Goal: Task Accomplishment & Management: Manage account settings

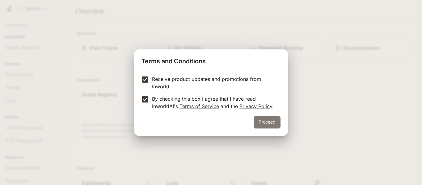
click at [258, 120] on button "Proceed" at bounding box center [267, 122] width 27 height 12
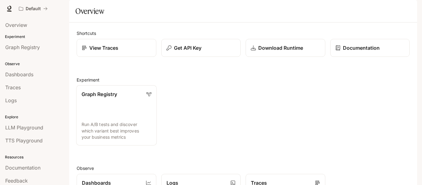
scroll to position [31, 0]
click at [19, 36] on p "Experiment" at bounding box center [34, 37] width 69 height 6
click at [20, 35] on p "Experiment" at bounding box center [34, 37] width 69 height 6
click at [123, 122] on p "Run A/B tests and discover which variant best improves your business metrics" at bounding box center [117, 131] width 70 height 19
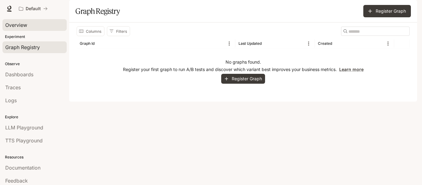
click at [17, 25] on span "Overview" at bounding box center [16, 24] width 22 height 7
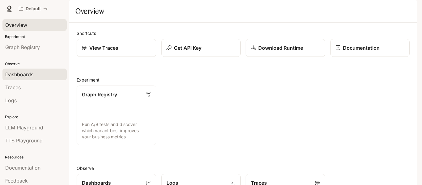
click at [29, 76] on span "Dashboards" at bounding box center [19, 74] width 28 height 7
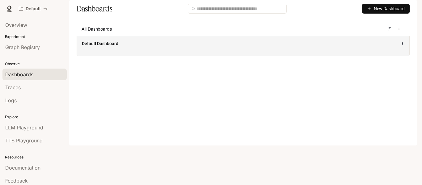
click at [107, 56] on div "Default Dashboard" at bounding box center [243, 46] width 333 height 20
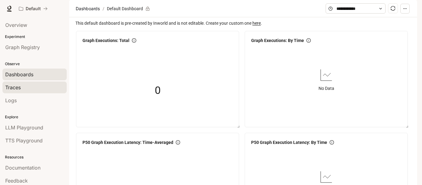
scroll to position [16, 0]
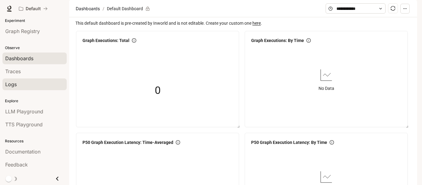
click at [16, 84] on span "Logs" at bounding box center [10, 84] width 11 height 7
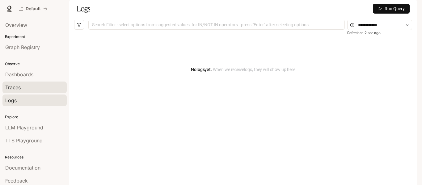
click at [45, 84] on div "Traces" at bounding box center [34, 87] width 59 height 7
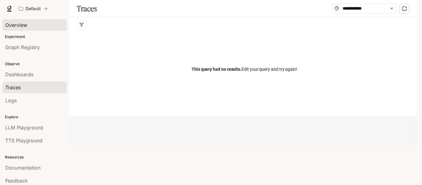
click at [29, 24] on div "Overview" at bounding box center [34, 24] width 59 height 7
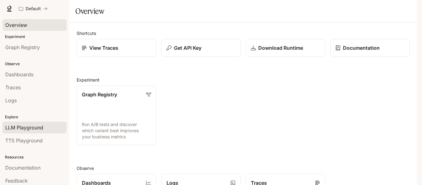
click at [40, 132] on link "LLM Playground" at bounding box center [34, 128] width 64 height 12
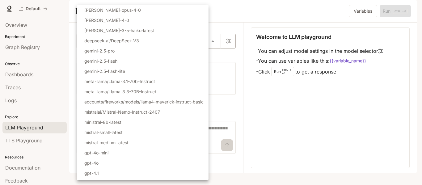
click at [216, 56] on body "Skip to main content Default Documentation Documentation Portal Overview Experi…" at bounding box center [211, 92] width 422 height 185
click at [242, 27] on div at bounding box center [211, 92] width 422 height 185
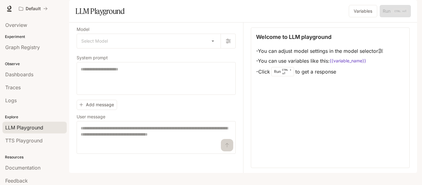
click at [359, 64] on code "{{variable_name}}" at bounding box center [348, 61] width 36 height 6
click at [47, 141] on div "TTS Playground" at bounding box center [34, 140] width 59 height 7
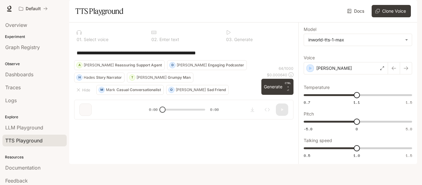
click at [83, 42] on p "Select voice" at bounding box center [96, 39] width 26 height 4
click at [87, 42] on p "Select voice" at bounding box center [96, 39] width 26 height 4
click at [108, 35] on div at bounding box center [109, 32] width 65 height 5
click at [98, 42] on p "Select voice" at bounding box center [96, 39] width 26 height 4
click at [181, 42] on div "0 2 . Enter text" at bounding box center [184, 39] width 65 height 4
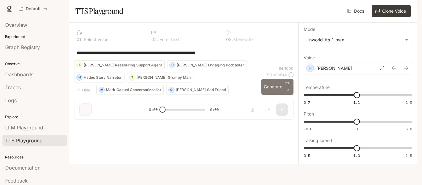
click at [288, 92] on p "CTRL + ⏎" at bounding box center [288, 86] width 6 height 11
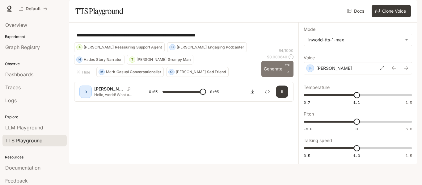
type input "*"
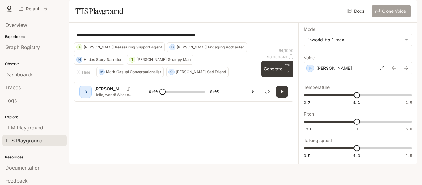
click at [398, 17] on button "Clone Voice" at bounding box center [391, 11] width 39 height 12
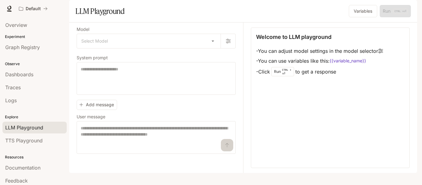
click at [377, 7] on span "Documentation" at bounding box center [380, 9] width 31 height 8
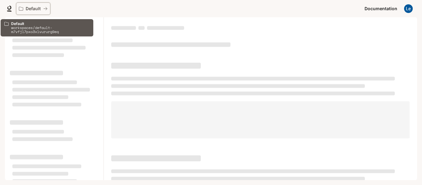
click at [34, 10] on p "Default" at bounding box center [33, 8] width 15 height 5
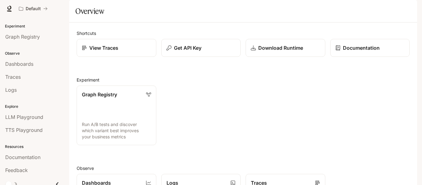
scroll to position [16, 0]
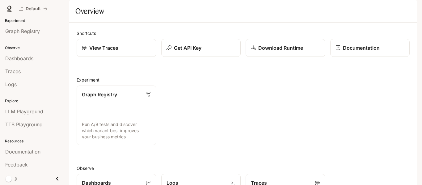
click at [56, 179] on icon "Close drawer" at bounding box center [57, 179] width 8 height 8
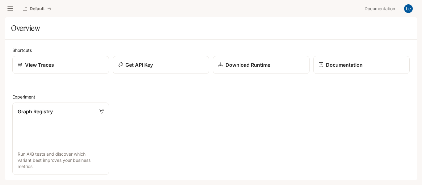
scroll to position [0, 0]
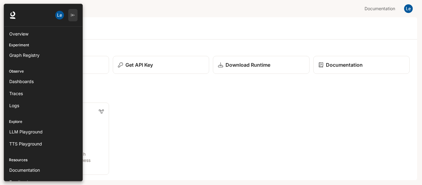
click at [71, 15] on icon "button" at bounding box center [73, 15] width 4 height 4
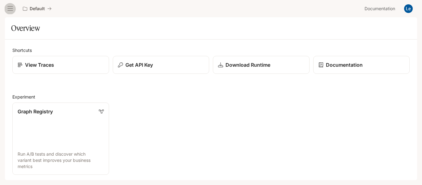
click at [8, 7] on icon "open drawer" at bounding box center [10, 9] width 6 height 6
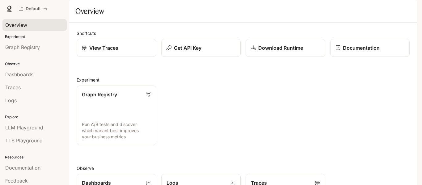
click at [20, 22] on span "Overview" at bounding box center [16, 24] width 22 height 7
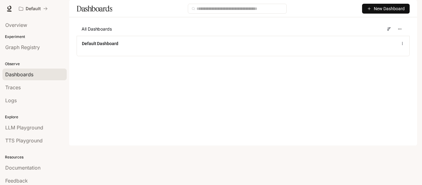
click at [387, 12] on span "New Dashboard" at bounding box center [389, 8] width 31 height 7
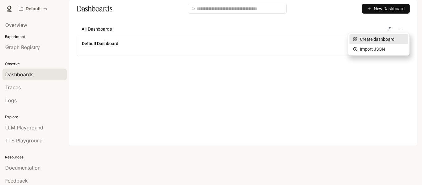
click at [385, 42] on div "Create dashboard" at bounding box center [378, 39] width 51 height 7
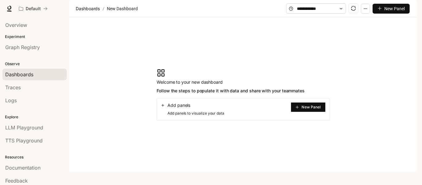
click at [310, 109] on span "New Panel" at bounding box center [311, 107] width 19 height 3
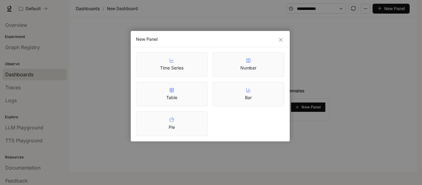
click at [356, 63] on div "New Panel Time Series Number Table Bar Pie" at bounding box center [211, 92] width 422 height 185
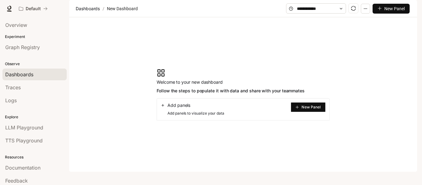
click at [408, 14] on button "New Panel" at bounding box center [391, 9] width 37 height 10
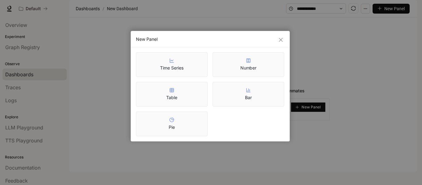
drag, startPoint x: 383, startPoint y: 71, endPoint x: 371, endPoint y: 45, distance: 27.9
click at [384, 71] on div "New Panel Time Series Number Table Bar Pie" at bounding box center [211, 92] width 422 height 185
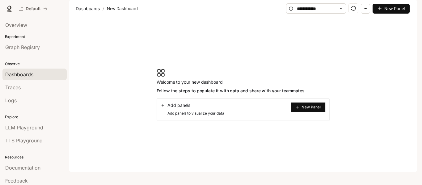
click at [365, 11] on icon "button" at bounding box center [366, 8] width 4 height 4
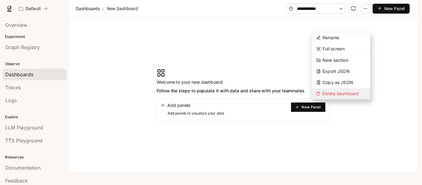
click at [345, 92] on span "Delete dashboard" at bounding box center [341, 94] width 58 height 11
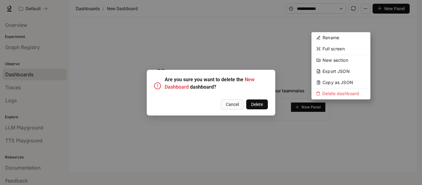
click at [253, 104] on span "Delete" at bounding box center [257, 104] width 12 height 7
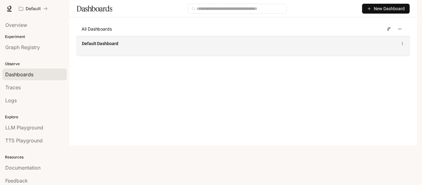
click at [113, 47] on span "Default Dashboard" at bounding box center [100, 44] width 36 height 6
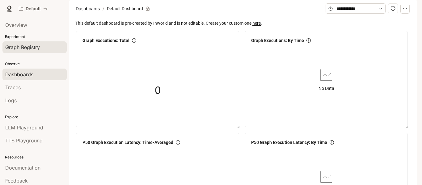
click at [25, 45] on span "Graph Registry" at bounding box center [22, 47] width 35 height 7
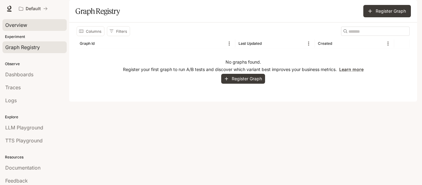
click at [20, 27] on span "Overview" at bounding box center [16, 24] width 22 height 7
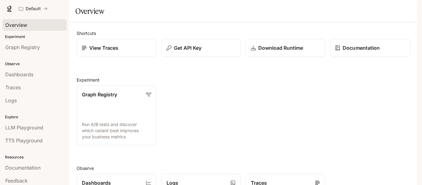
click at [377, 52] on div "Documentation" at bounding box center [370, 47] width 70 height 7
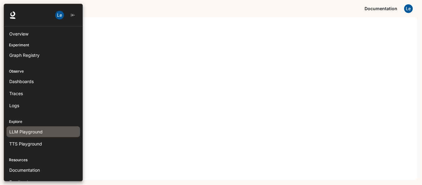
click at [23, 133] on span "LLM Playground" at bounding box center [25, 132] width 33 height 6
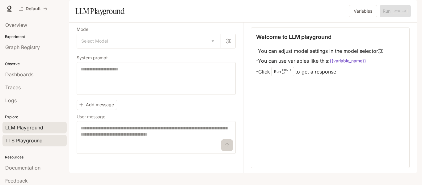
click at [26, 143] on span "TTS Playground" at bounding box center [23, 140] width 37 height 7
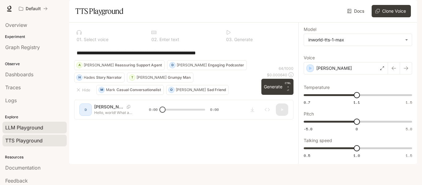
click at [36, 129] on span "LLM Playground" at bounding box center [24, 127] width 38 height 7
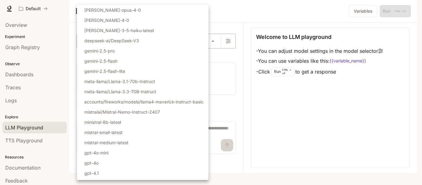
click at [106, 53] on body "Skip to main content Default Documentation Documentation Portal Overview Experi…" at bounding box center [211, 92] width 422 height 185
click at [243, 16] on div at bounding box center [211, 92] width 422 height 185
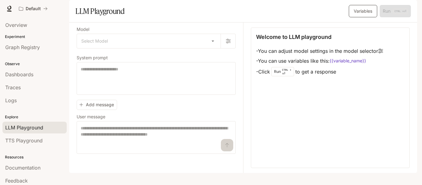
click at [355, 17] on button "Variables" at bounding box center [363, 11] width 28 height 12
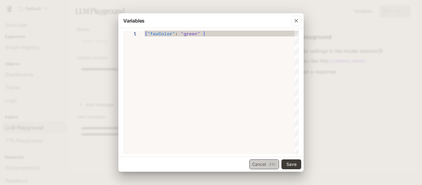
click at [257, 161] on button "Cancel Esc" at bounding box center [265, 165] width 30 height 10
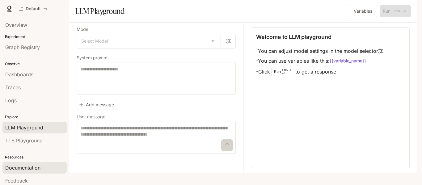
click at [24, 166] on span "Documentation" at bounding box center [22, 167] width 35 height 7
click at [389, 17] on div "Variables Run CTRL + ⏎" at bounding box center [379, 11] width 65 height 12
click at [8, 5] on link at bounding box center [9, 8] width 9 height 9
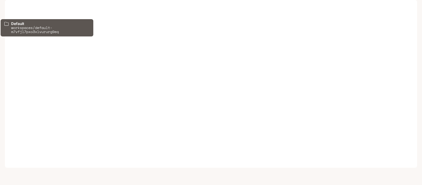
click at [26, 8] on p "Default" at bounding box center [33, 8] width 15 height 5
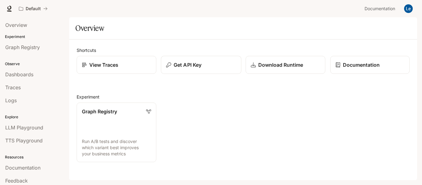
click at [207, 63] on div "Get API Key" at bounding box center [201, 64] width 70 height 7
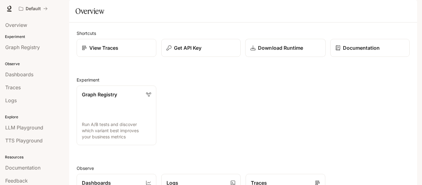
click at [284, 52] on p "Download Runtime" at bounding box center [280, 47] width 45 height 7
click at [181, 52] on p "Get API Key" at bounding box center [188, 47] width 28 height 7
click at [107, 52] on p "View Traces" at bounding box center [103, 47] width 29 height 7
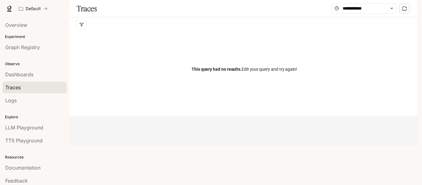
click at [199, 72] on span "This query had no results." at bounding box center [217, 69] width 50 height 5
click at [269, 73] on span "This query had no results. Edit your query and try again!" at bounding box center [245, 69] width 106 height 7
click at [75, 45] on div "This query had no results. Edit your query and try again!" at bounding box center [243, 61] width 338 height 89
click at [78, 30] on button "button" at bounding box center [82, 25] width 10 height 10
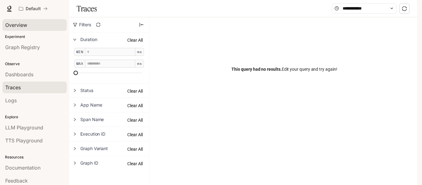
click at [22, 28] on span "Overview" at bounding box center [16, 24] width 22 height 7
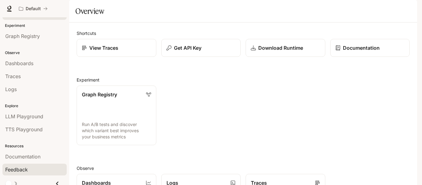
scroll to position [16, 0]
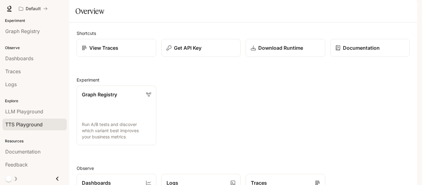
click at [19, 120] on link "TTS Playground" at bounding box center [34, 125] width 64 height 12
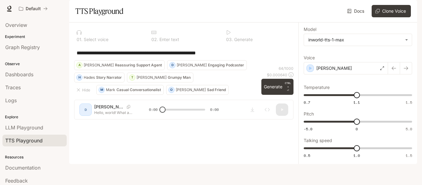
click at [124, 125] on div "**********" at bounding box center [183, 74] width 229 height 102
click at [80, 92] on icon "button" at bounding box center [78, 90] width 5 height 5
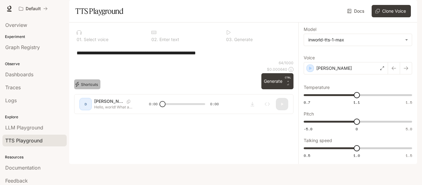
click at [80, 89] on button "Shortcuts" at bounding box center [87, 84] width 26 height 10
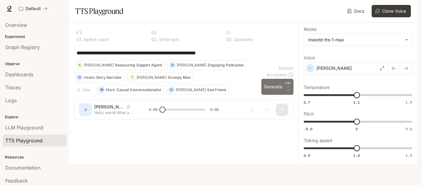
click at [279, 95] on button "Generate CTRL + ⏎" at bounding box center [278, 87] width 32 height 16
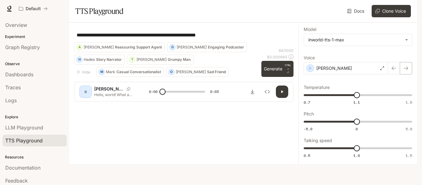
click at [405, 75] on button "button" at bounding box center [406, 68] width 12 height 12
type input "*"
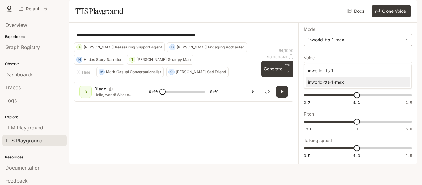
click at [405, 55] on body "**********" at bounding box center [211, 92] width 422 height 185
click at [200, 74] on div at bounding box center [211, 92] width 422 height 185
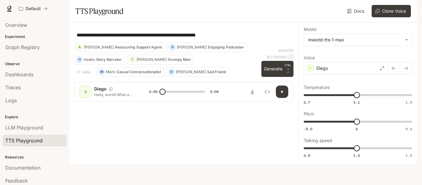
click at [129, 42] on div "**********" at bounding box center [184, 35] width 220 height 15
click at [15, 132] on link "LLM Playground" at bounding box center [34, 128] width 64 height 12
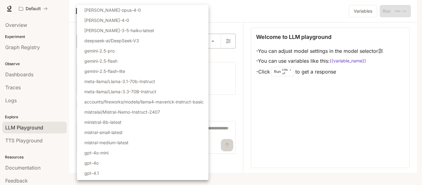
click at [210, 57] on body "Skip to main content Default Documentation Documentation Portal Overview Experi…" at bounding box center [211, 92] width 422 height 185
click at [150, 77] on li "meta-llama/Llama-3.1-70b-Instruct" at bounding box center [143, 81] width 132 height 10
type input "**********"
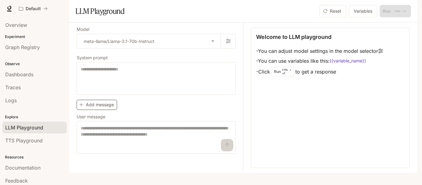
click at [82, 107] on icon "button" at bounding box center [81, 105] width 4 height 4
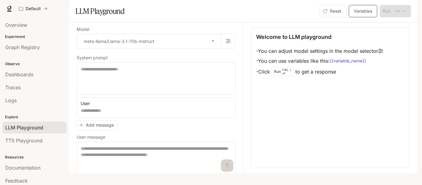
click at [361, 17] on button "Variables" at bounding box center [363, 11] width 28 height 12
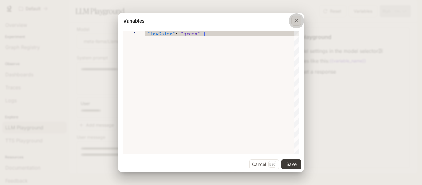
click at [302, 20] on button "button" at bounding box center [296, 20] width 15 height 15
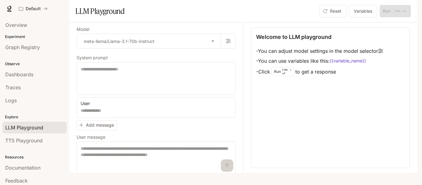
scroll to position [15, 0]
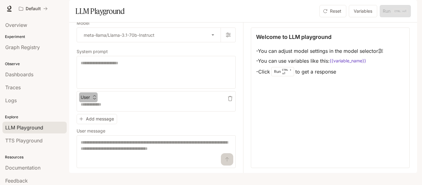
click at [95, 100] on icon "button" at bounding box center [94, 97] width 4 height 4
click at [95, 104] on div at bounding box center [211, 92] width 422 height 185
click at [89, 101] on button "User" at bounding box center [88, 97] width 19 height 10
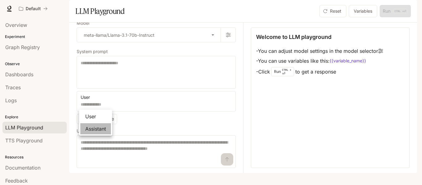
click at [91, 127] on li "Assistant" at bounding box center [95, 128] width 31 height 11
drag, startPoint x: 335, startPoint y: 23, endPoint x: 333, endPoint y: 26, distance: 3.5
click at [334, 17] on button "Reset" at bounding box center [333, 11] width 27 height 12
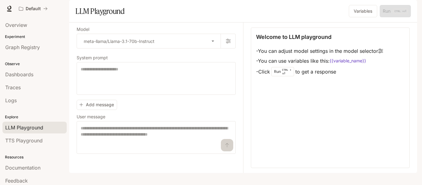
scroll to position [0, 0]
click at [214, 61] on body "**********" at bounding box center [211, 92] width 422 height 185
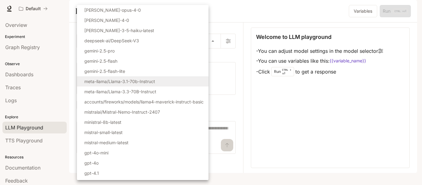
drag, startPoint x: 238, startPoint y: 69, endPoint x: 236, endPoint y: 72, distance: 3.5
click at [238, 70] on div at bounding box center [211, 92] width 422 height 185
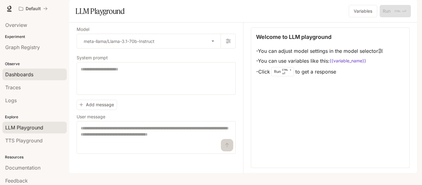
click at [25, 76] on span "Dashboards" at bounding box center [19, 74] width 28 height 7
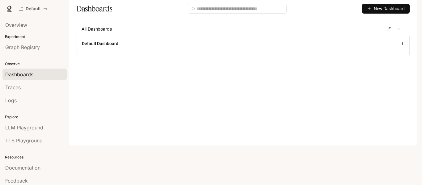
click at [391, 34] on section at bounding box center [396, 29] width 18 height 10
click at [402, 34] on button "button" at bounding box center [400, 29] width 10 height 10
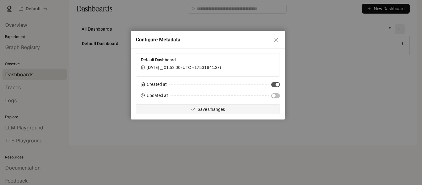
click at [402, 46] on div "Configure Metadata Default Dashboard Jan 1, 2001 ⎯ 01:52:00 (UTC +17531641:37) …" at bounding box center [211, 92] width 422 height 185
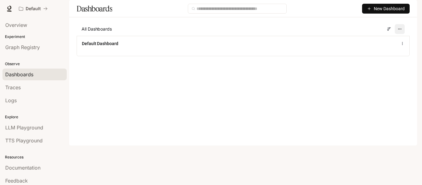
click at [402, 34] on button "button" at bounding box center [400, 29] width 10 height 10
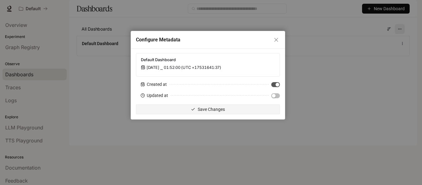
click at [402, 46] on div "Configure Metadata Default Dashboard Jan 1, 2001 ⎯ 01:52:00 (UTC +17531641:37) …" at bounding box center [211, 92] width 422 height 185
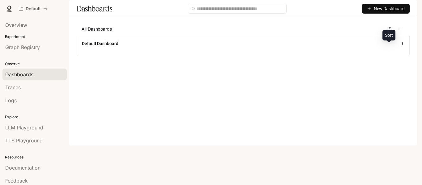
click at [390, 28] on icon at bounding box center [390, 28] width 2 height 0
click at [342, 39] on div "Dashboards New Dashboard All Dashboards Default Dashboard" at bounding box center [243, 33] width 348 height 66
click at [383, 12] on span "New Dashboard" at bounding box center [389, 8] width 31 height 7
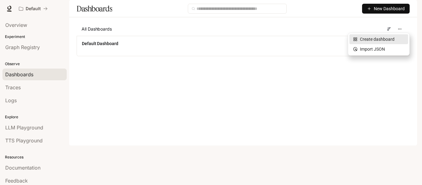
click at [375, 39] on div "Create dashboard" at bounding box center [378, 39] width 51 height 7
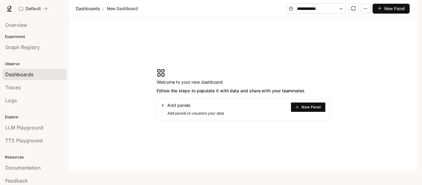
click at [312, 109] on span "New Panel" at bounding box center [311, 107] width 19 height 3
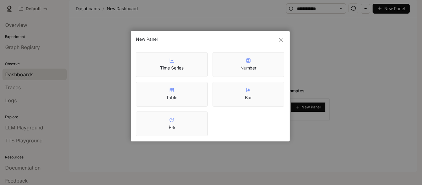
click at [378, 87] on div "New Panel Time Series Number Table Bar Pie" at bounding box center [211, 92] width 422 height 185
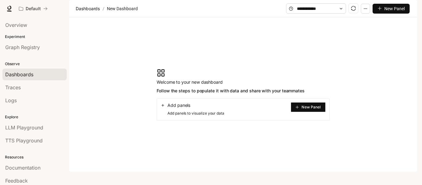
click at [368, 11] on icon "button" at bounding box center [366, 8] width 4 height 4
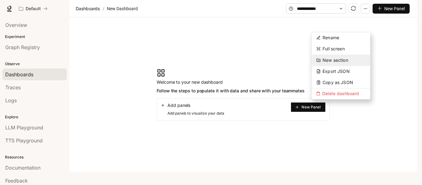
click at [361, 61] on button "New section" at bounding box center [341, 60] width 58 height 11
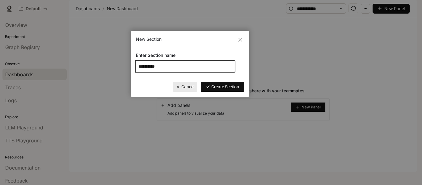
click at [212, 61] on input "**********" at bounding box center [185, 66] width 99 height 11
click at [241, 40] on icon "close" at bounding box center [241, 40] width 4 height 4
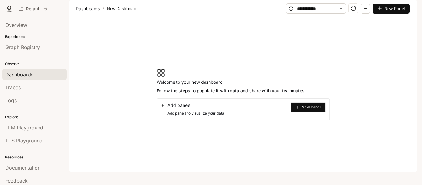
click at [411, 12] on img "button" at bounding box center [408, 8] width 9 height 9
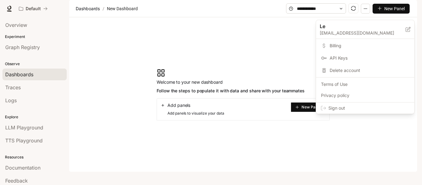
click at [119, 47] on div at bounding box center [211, 92] width 422 height 185
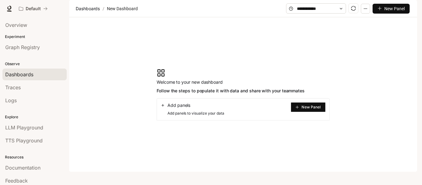
click at [342, 11] on icon at bounding box center [341, 8] width 4 height 4
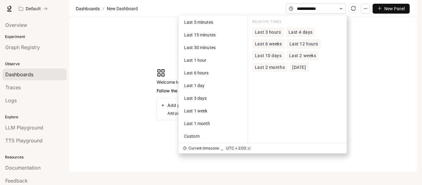
click at [379, 60] on section "Welcome to your new dashboard Follow the steps to populate it with data and sha…" at bounding box center [243, 94] width 348 height 155
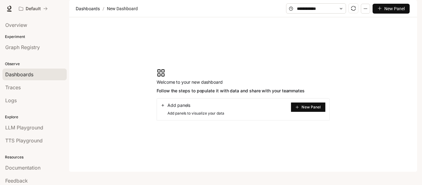
click at [305, 109] on span "New Panel" at bounding box center [311, 107] width 19 height 3
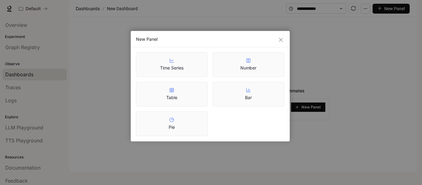
click at [241, 64] on div "Number" at bounding box center [249, 64] width 16 height 13
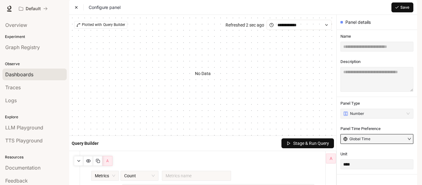
scroll to position [31, 0]
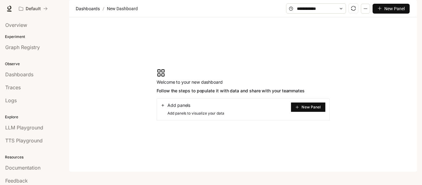
click at [310, 102] on button "New Panel" at bounding box center [308, 107] width 35 height 10
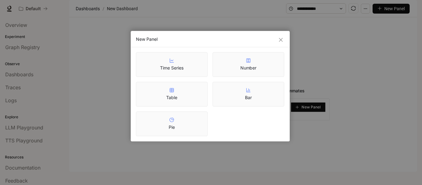
click at [170, 66] on article "Time Series" at bounding box center [171, 68] width 23 height 6
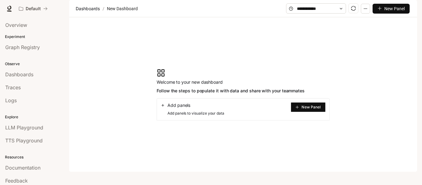
scroll to position [11, 0]
click at [308, 121] on div "Add panels Add panels to visualize your data New Panel" at bounding box center [243, 109] width 173 height 22
click at [36, 131] on link "LLM Playground" at bounding box center [34, 128] width 64 height 12
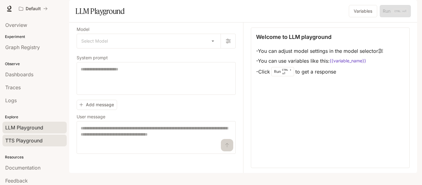
click at [27, 140] on span "TTS Playground" at bounding box center [23, 140] width 37 height 7
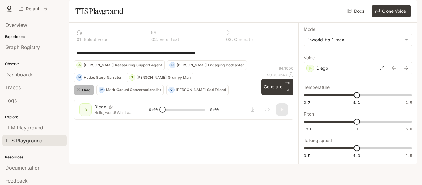
click at [74, 95] on button "Hide" at bounding box center [84, 90] width 20 height 10
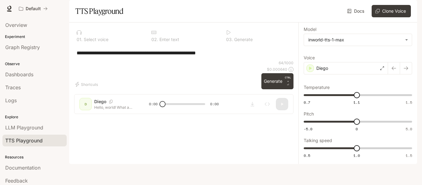
click at [83, 35] on div at bounding box center [109, 32] width 65 height 5
click at [96, 42] on p "Select voice" at bounding box center [96, 39] width 26 height 4
click at [97, 42] on p "Select voice" at bounding box center [96, 39] width 26 height 4
drag, startPoint x: 120, startPoint y: 57, endPoint x: 112, endPoint y: 56, distance: 8.7
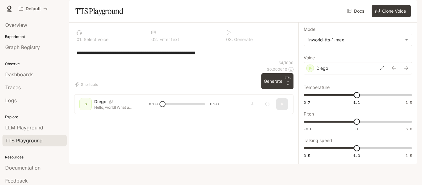
click at [119, 42] on div "0 1 . Select voice" at bounding box center [109, 39] width 65 height 4
click at [168, 42] on p "Enter text" at bounding box center [168, 39] width 21 height 4
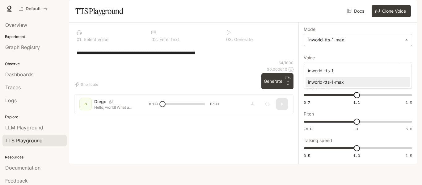
click at [367, 55] on body "**********" at bounding box center [211, 92] width 422 height 185
click at [257, 104] on div at bounding box center [211, 92] width 422 height 185
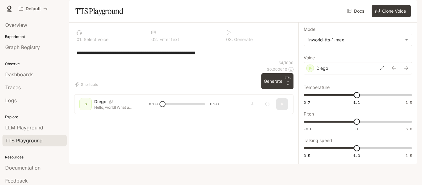
click at [361, 17] on link "Docs" at bounding box center [356, 11] width 21 height 12
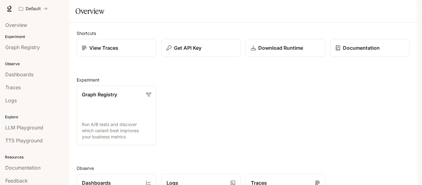
click at [117, 52] on p "View Traces" at bounding box center [103, 47] width 29 height 7
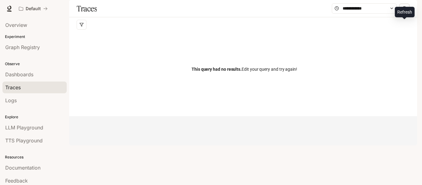
click at [406, 11] on icon "sync" at bounding box center [404, 8] width 5 height 5
click at [80, 27] on icon "button" at bounding box center [81, 25] width 4 height 4
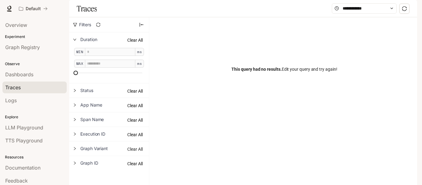
scroll to position [40, 0]
click at [30, 76] on span "Dashboards" at bounding box center [19, 74] width 28 height 7
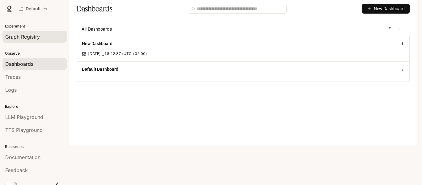
scroll to position [16, 0]
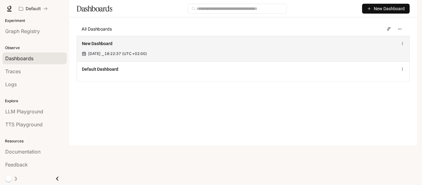
click at [110, 47] on span "New Dashboard" at bounding box center [97, 44] width 31 height 6
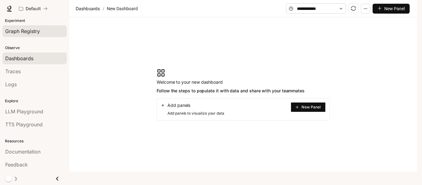
click at [25, 30] on span "Graph Registry" at bounding box center [22, 31] width 35 height 7
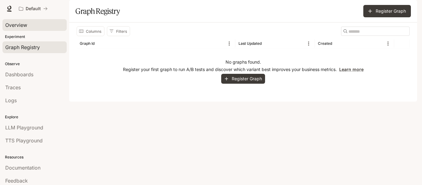
click at [25, 26] on span "Overview" at bounding box center [16, 24] width 22 height 7
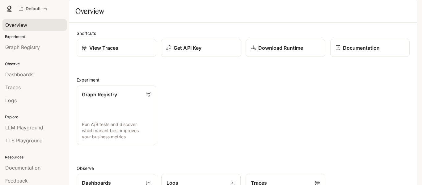
click at [226, 57] on button "Get API Key" at bounding box center [201, 48] width 80 height 18
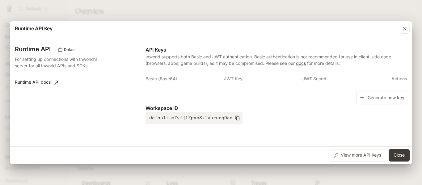
click at [394, 102] on button "Generate new key" at bounding box center [382, 97] width 51 height 13
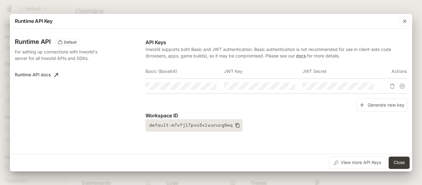
click at [235, 125] on icon "button" at bounding box center [237, 125] width 5 height 5
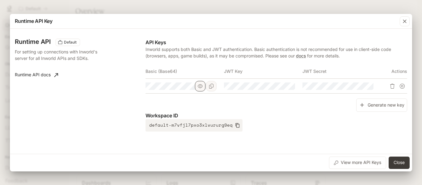
click at [202, 86] on icon "button" at bounding box center [200, 86] width 5 height 5
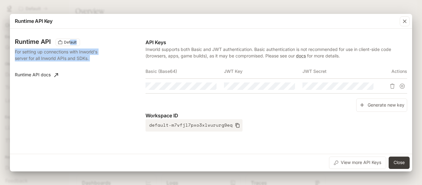
drag, startPoint x: 70, startPoint y: 43, endPoint x: 82, endPoint y: 108, distance: 66.0
click at [82, 108] on div "Runtime API Default For setting up connections with Inworld's server for all In…" at bounding box center [80, 85] width 131 height 93
click at [79, 103] on div "Runtime API Default For setting up connections with Inworld's server for all In…" at bounding box center [80, 85] width 131 height 93
click at [127, 32] on div "Runtime API Default For setting up connections with Inworld's server for all In…" at bounding box center [211, 91] width 393 height 120
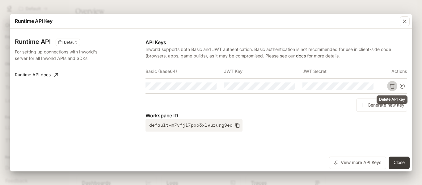
click at [391, 85] on icon "Delete API key" at bounding box center [392, 86] width 5 height 5
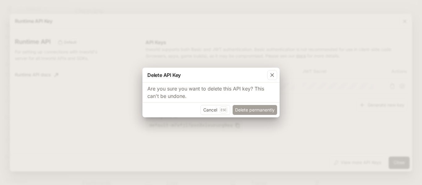
click at [259, 109] on button "Delete permanently" at bounding box center [255, 110] width 45 height 10
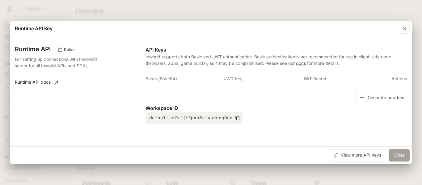
click at [398, 155] on button "Close" at bounding box center [399, 155] width 21 height 12
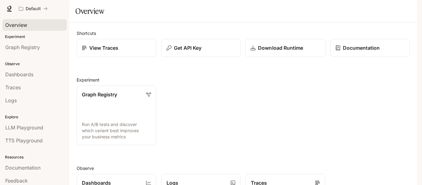
click at [295, 57] on link "Download Runtime" at bounding box center [286, 48] width 80 height 18
click at [409, 8] on img "button" at bounding box center [408, 8] width 9 height 9
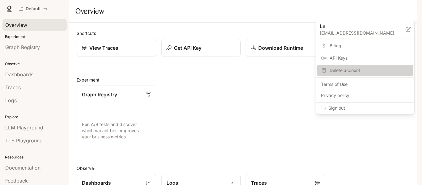
click at [348, 72] on span "Delete account" at bounding box center [370, 70] width 80 height 6
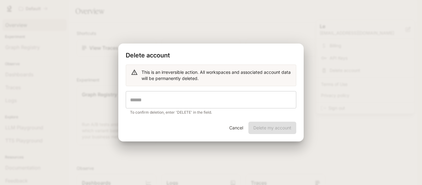
click at [177, 103] on input "text" at bounding box center [211, 99] width 171 height 17
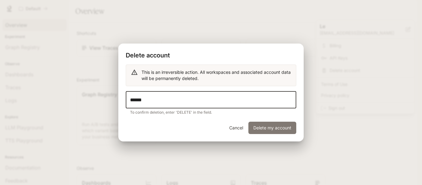
type input "******"
click at [288, 131] on button "Delete my account" at bounding box center [273, 128] width 48 height 12
